Goal: Entertainment & Leisure: Consume media (video, audio)

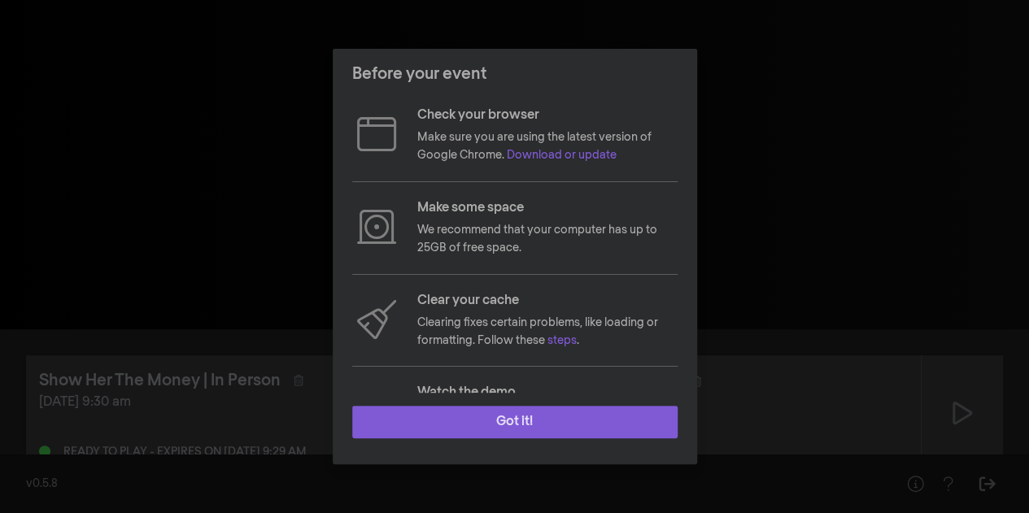
click at [496, 425] on button "Got it!" at bounding box center [514, 422] width 325 height 33
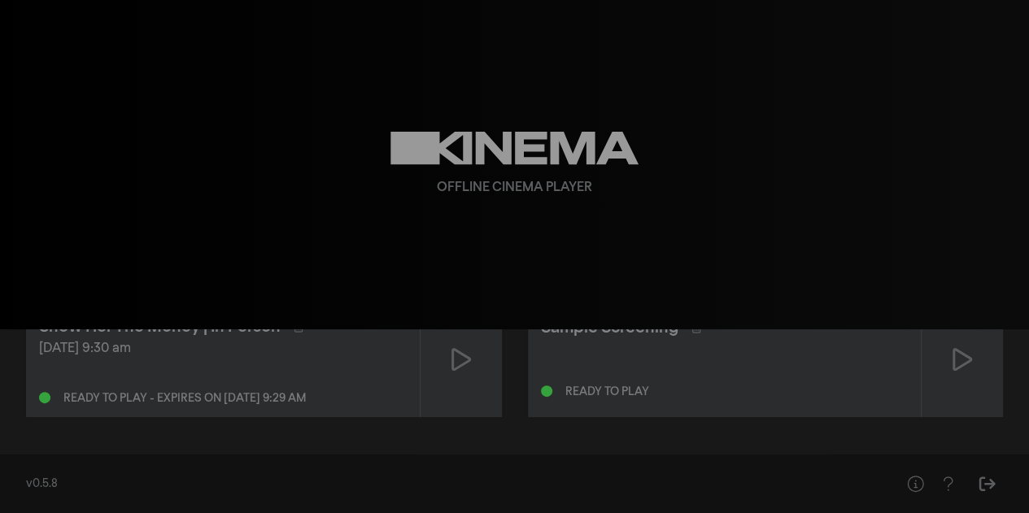
scroll to position [53, 0]
click at [464, 363] on icon at bounding box center [461, 360] width 20 height 23
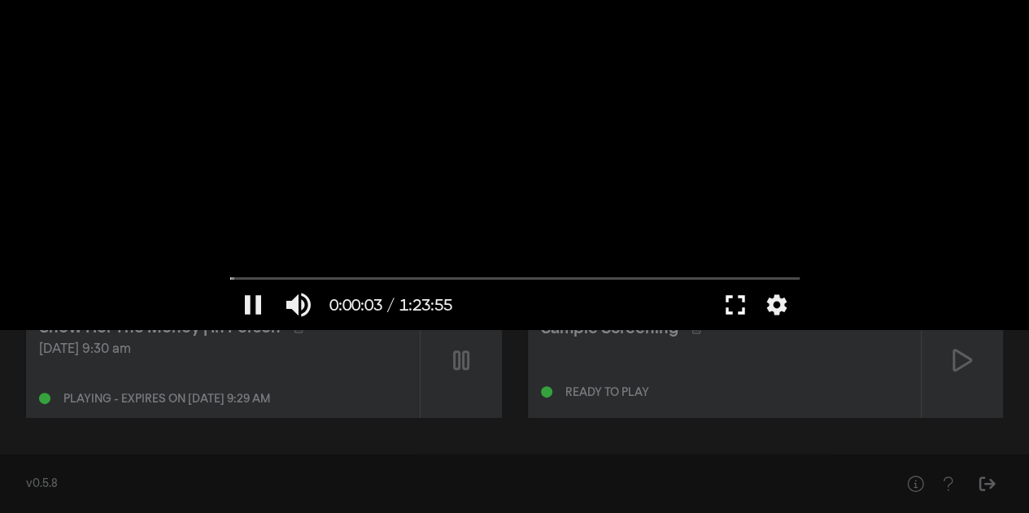
click at [733, 305] on button "fullscreen" at bounding box center [736, 305] width 46 height 49
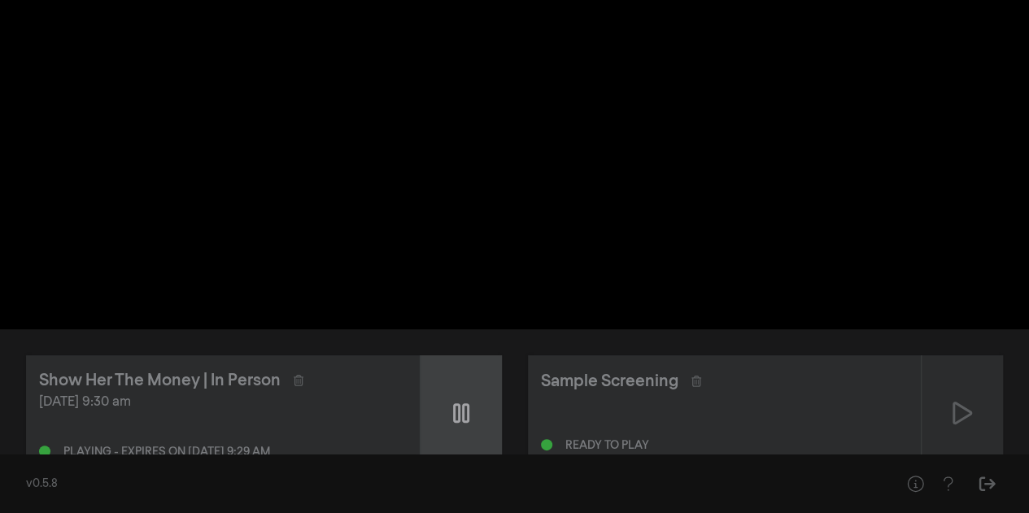
click at [451, 409] on div at bounding box center [461, 412] width 81 height 115
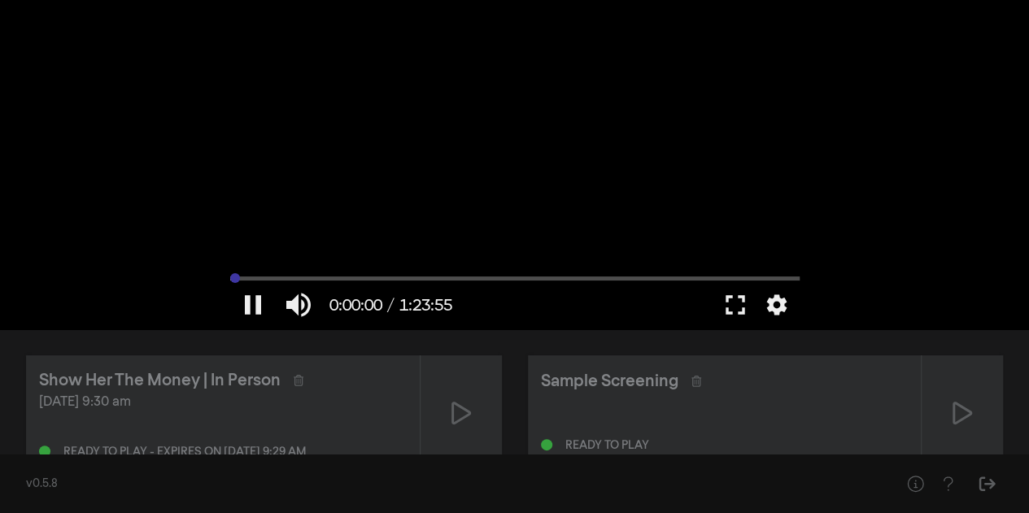
drag, startPoint x: 238, startPoint y: 276, endPoint x: 211, endPoint y: 276, distance: 27.7
click at [230, 276] on input "Seek" at bounding box center [514, 278] width 569 height 10
click at [604, 149] on div at bounding box center [515, 164] width 586 height 329
drag, startPoint x: 236, startPoint y: 281, endPoint x: 218, endPoint y: 278, distance: 18.2
click at [230, 278] on input "Seek" at bounding box center [514, 279] width 569 height 10
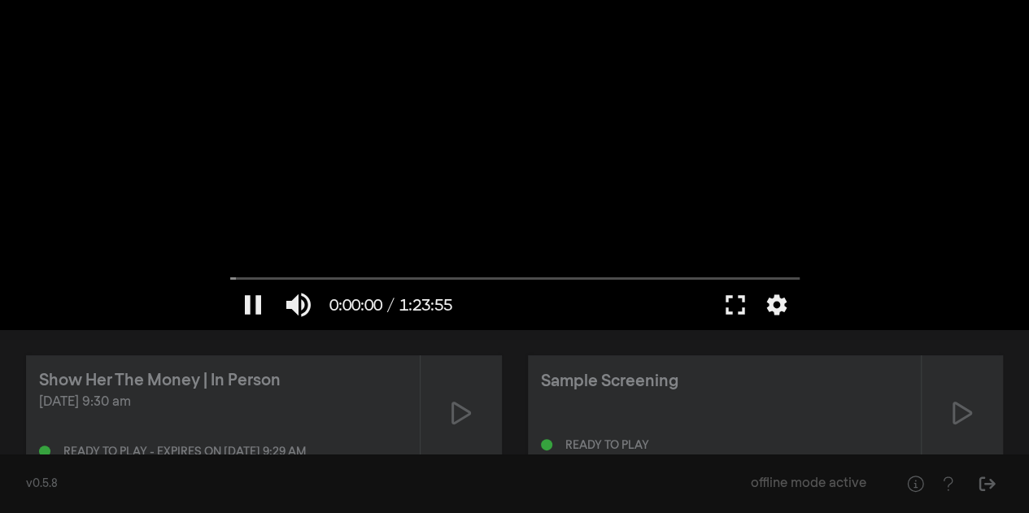
drag, startPoint x: 233, startPoint y: 274, endPoint x: 221, endPoint y: 272, distance: 12.3
click at [230, 274] on input "Seek" at bounding box center [514, 279] width 569 height 10
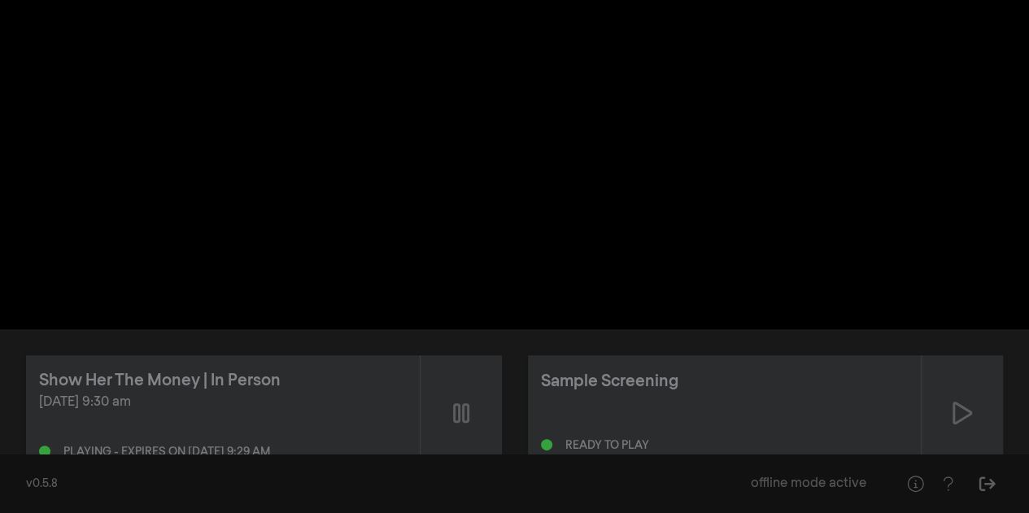
click at [200, 269] on div "pause 0:00:00 / 1:23:55 volume_up fullscreen settings closed_caption Captions O…" at bounding box center [514, 164] width 1029 height 329
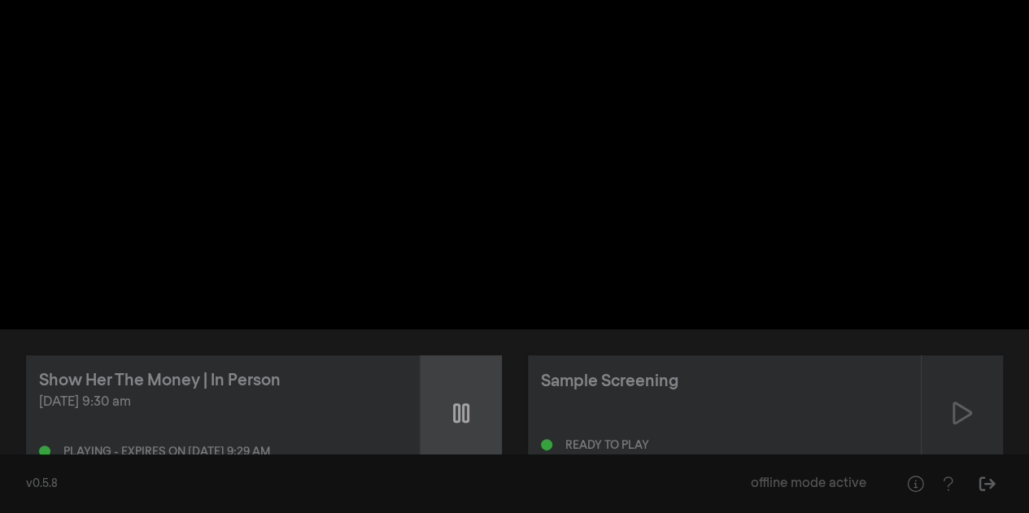
click at [473, 402] on div at bounding box center [461, 412] width 81 height 115
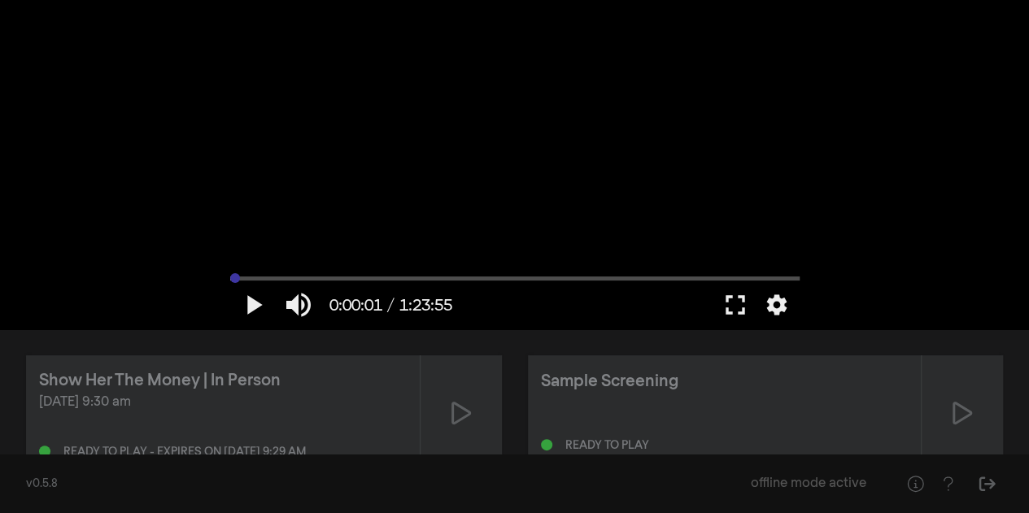
type input "0"
click at [230, 279] on input "Seek" at bounding box center [514, 278] width 569 height 10
click at [737, 300] on button "fullscreen" at bounding box center [736, 305] width 46 height 49
click at [859, 231] on div "play_arrow 0:00:00 / 1:23:55 volume_up fullscreen settings closed_caption Capti…" at bounding box center [514, 164] width 1029 height 329
